Goal: Find specific page/section: Find specific page/section

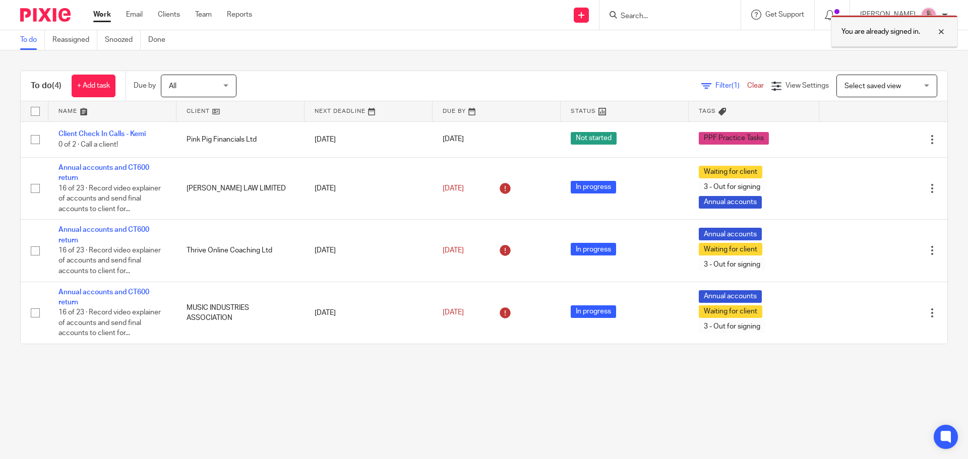
click at [939, 31] on div at bounding box center [934, 32] width 27 height 12
click at [652, 9] on form at bounding box center [673, 15] width 107 height 13
click at [653, 19] on input "Search" at bounding box center [665, 16] width 91 height 9
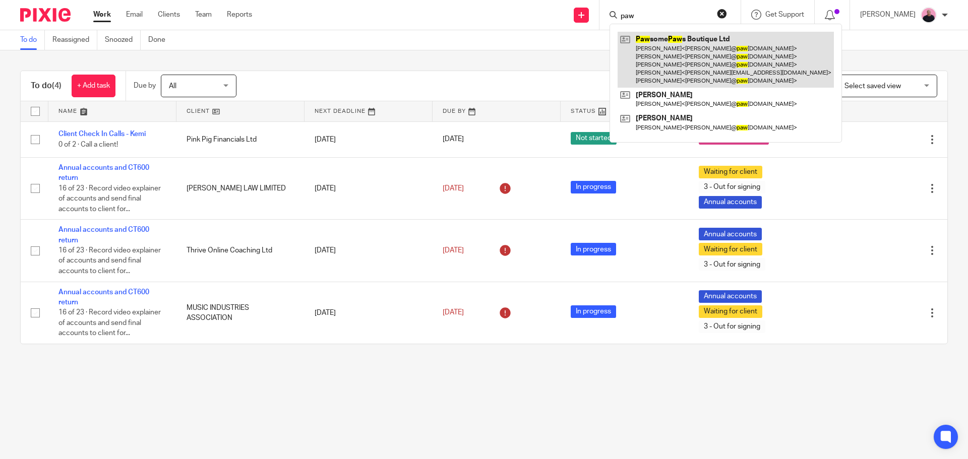
type input "paw"
click at [668, 39] on link at bounding box center [726, 60] width 216 height 56
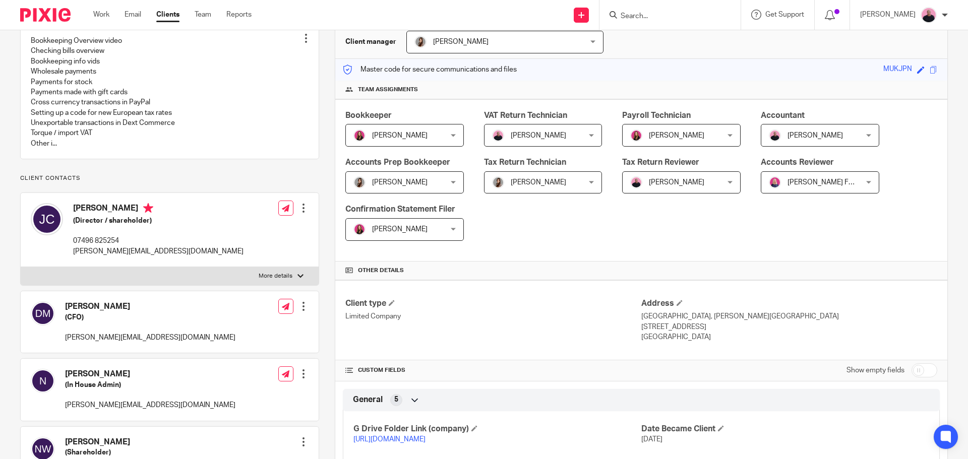
scroll to position [303, 0]
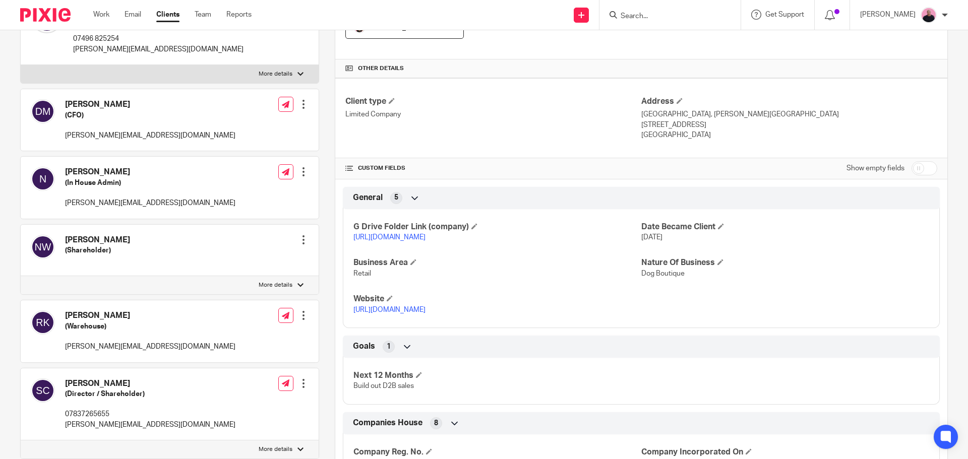
click at [426, 237] on link "[URL][DOMAIN_NAME]" at bounding box center [390, 237] width 72 height 7
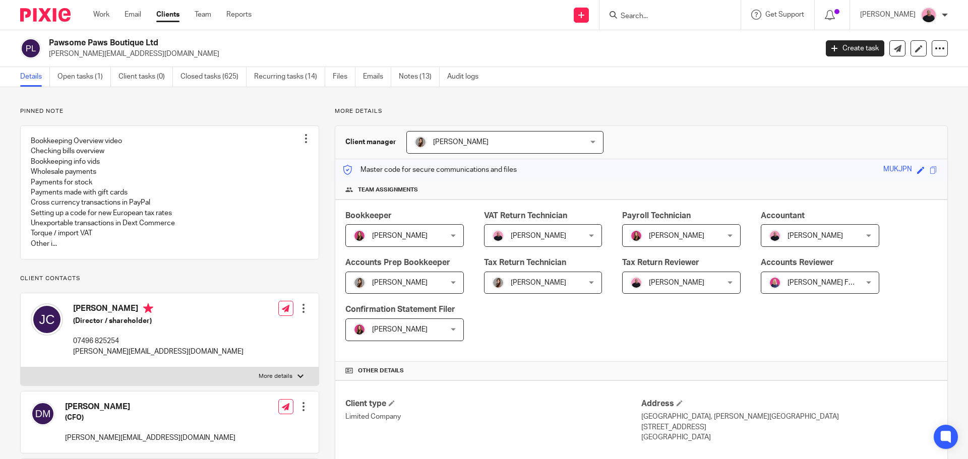
click at [653, 13] on input "Search" at bounding box center [665, 16] width 91 height 9
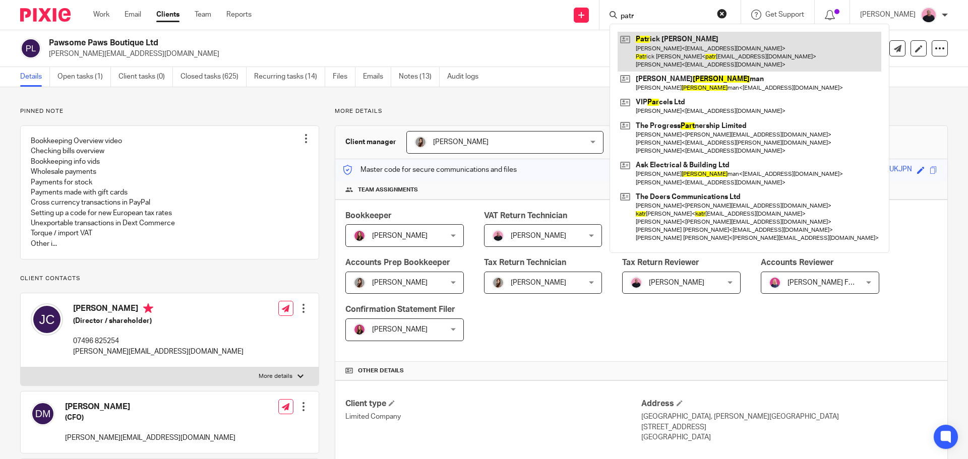
type input "patr"
click at [680, 45] on link at bounding box center [750, 52] width 264 height 40
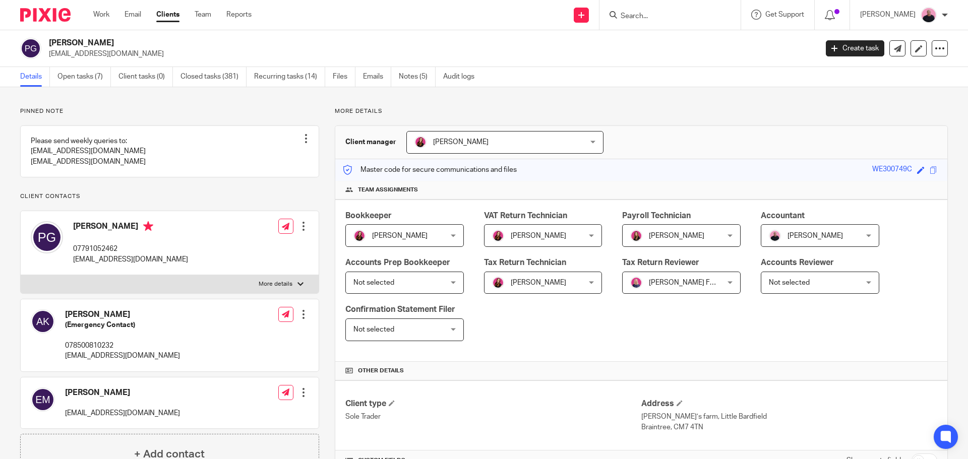
drag, startPoint x: 116, startPoint y: 45, endPoint x: 46, endPoint y: 44, distance: 69.6
click at [46, 44] on div "Patrick Gardiner patrickgardiner@hotmail.co.uk" at bounding box center [415, 48] width 791 height 21
copy h2 "Patrick Gardiner"
